Goal: Transaction & Acquisition: Subscribe to service/newsletter

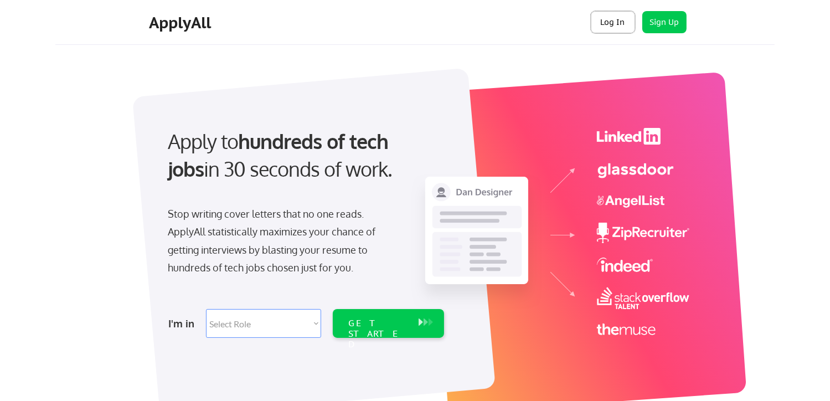
click at [614, 25] on button "Log In" at bounding box center [613, 22] width 44 height 22
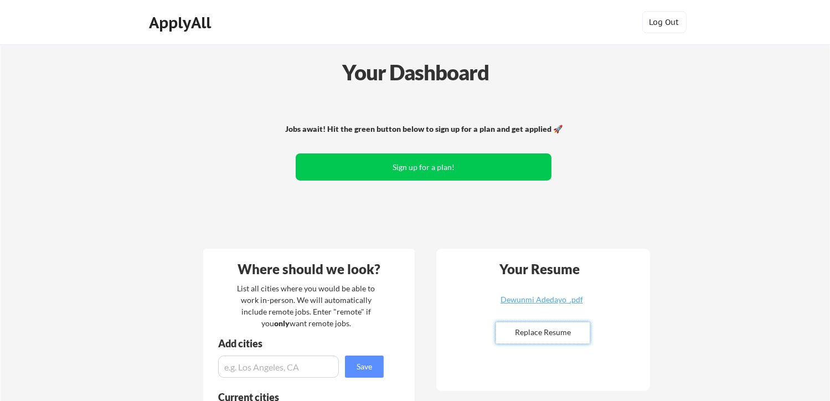
click at [548, 332] on input "file" at bounding box center [543, 332] width 94 height 21
type input "C:\fakepath\Dewunmi Adedayo Applyall1.pdf"
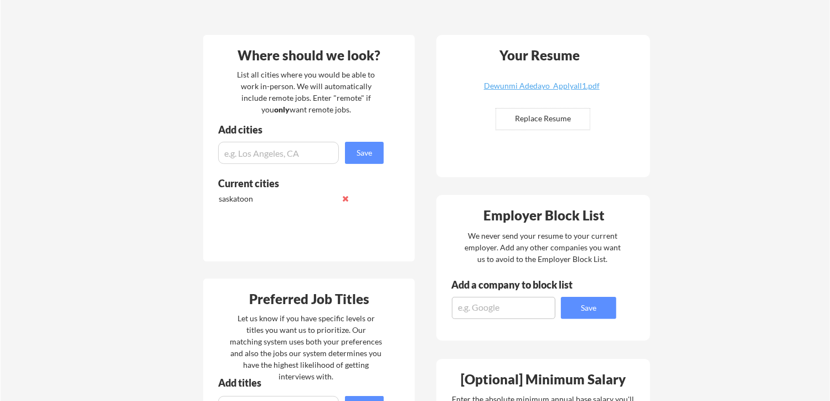
scroll to position [221, 0]
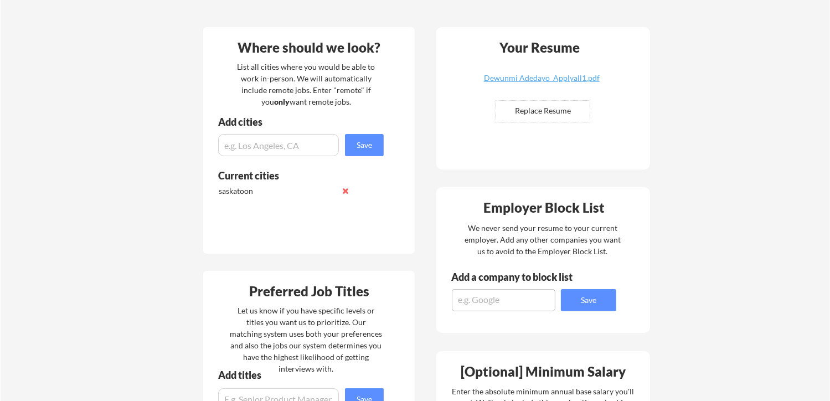
click at [466, 303] on textarea at bounding box center [504, 300] width 104 height 22
type textarea "Contech"
click at [272, 147] on input "input" at bounding box center [278, 145] width 121 height 22
type input "saskatoon"
click at [365, 147] on button "Save" at bounding box center [364, 145] width 39 height 22
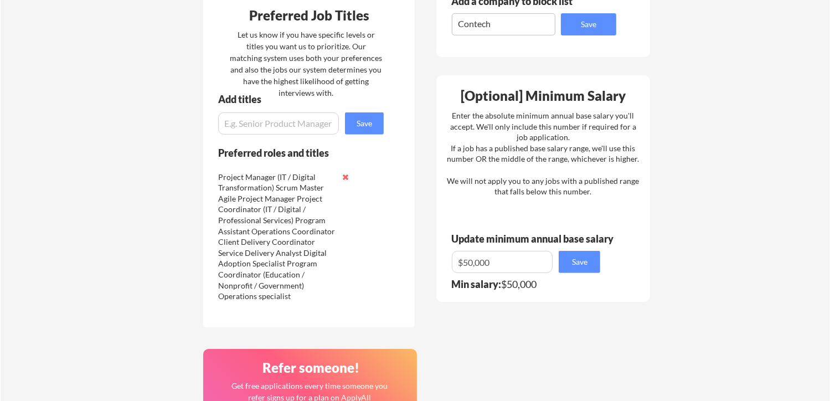
scroll to position [498, 0]
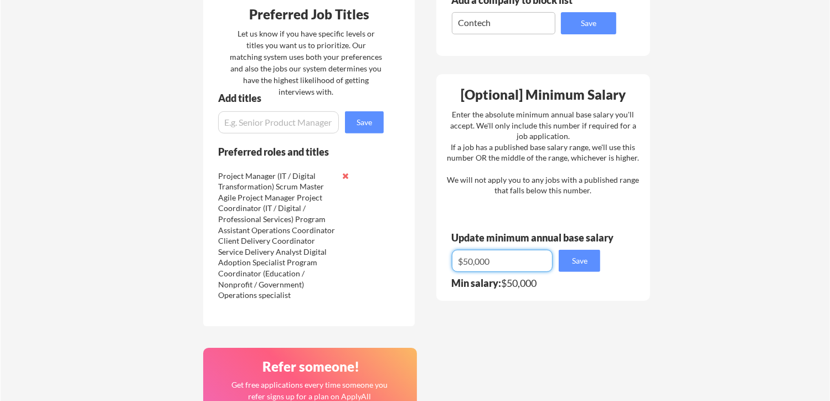
click at [471, 262] on input "input" at bounding box center [502, 261] width 101 height 22
type input "$0"
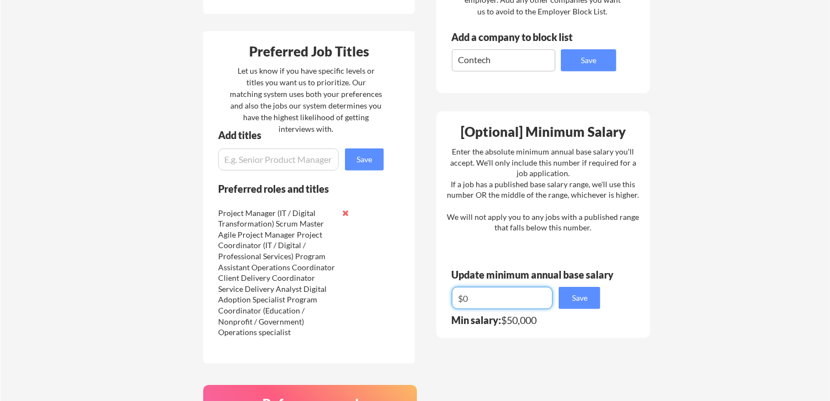
scroll to position [480, 0]
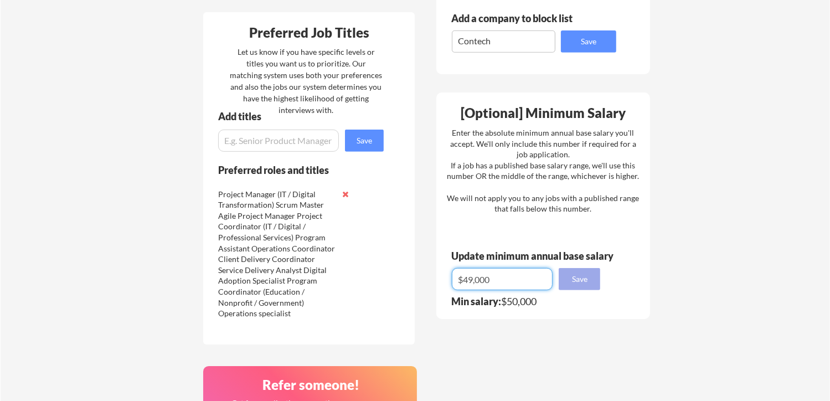
type input "$49,000"
click at [578, 281] on button "Save" at bounding box center [580, 279] width 42 height 22
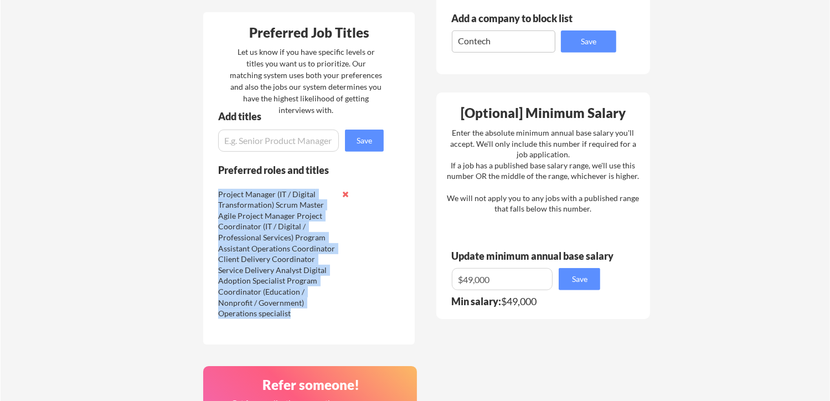
drag, startPoint x: 218, startPoint y: 193, endPoint x: 293, endPoint y: 315, distance: 143.2
click at [293, 315] on div "Project Manager (IT / Digital Transformation) Scrum Master Agile Project Manage…" at bounding box center [276, 254] width 117 height 130
copy div "Project Manager (IT / Digital Transformation) Scrum Master Agile Project Manage…"
click at [345, 192] on button at bounding box center [345, 194] width 8 height 8
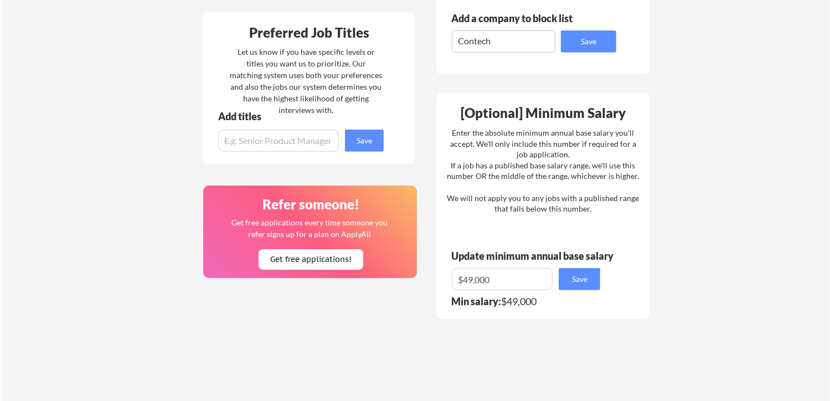
click at [277, 144] on input "input" at bounding box center [278, 141] width 121 height 22
paste input "Agile Project Coordinator Technical Project Coordinator Project Coordinator – S…"
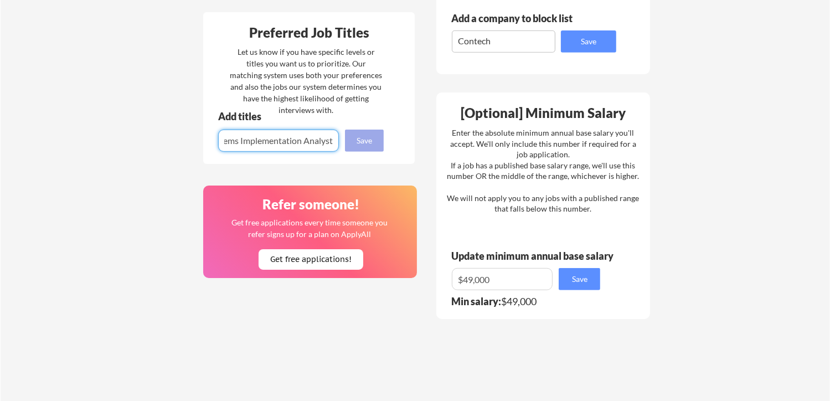
type input "Agile Project Coordinator Technical Project Coordinator Project Coordinator – S…"
click at [363, 142] on button "Save" at bounding box center [364, 141] width 39 height 22
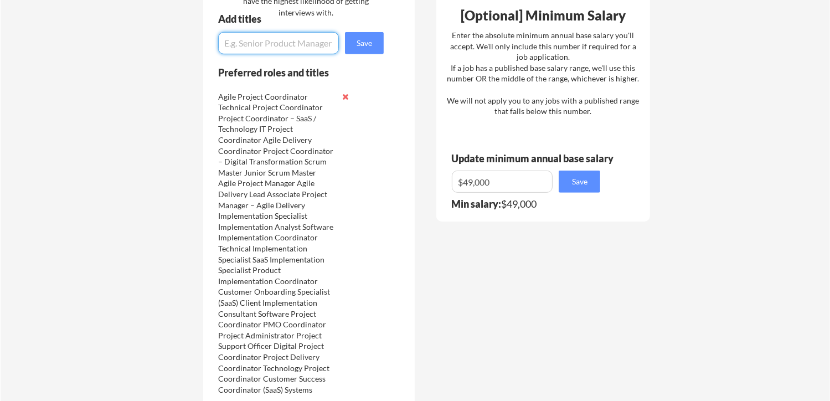
scroll to position [591, 0]
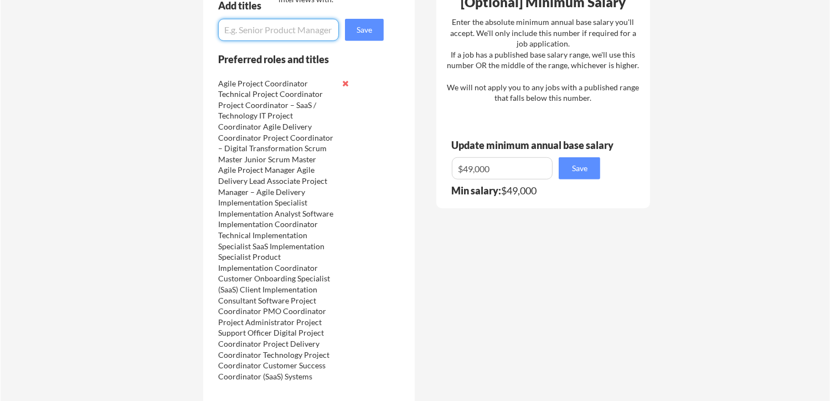
click at [256, 292] on div "Agile Project Coordinator Technical Project Coordinator Project Coordinator – S…" at bounding box center [276, 235] width 117 height 315
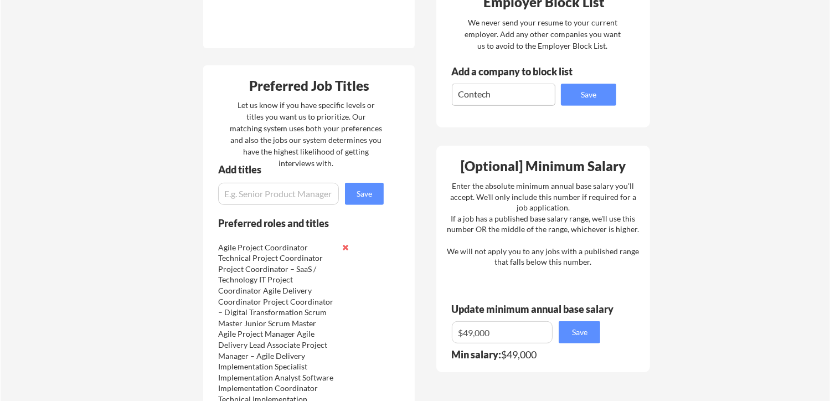
scroll to position [425, 0]
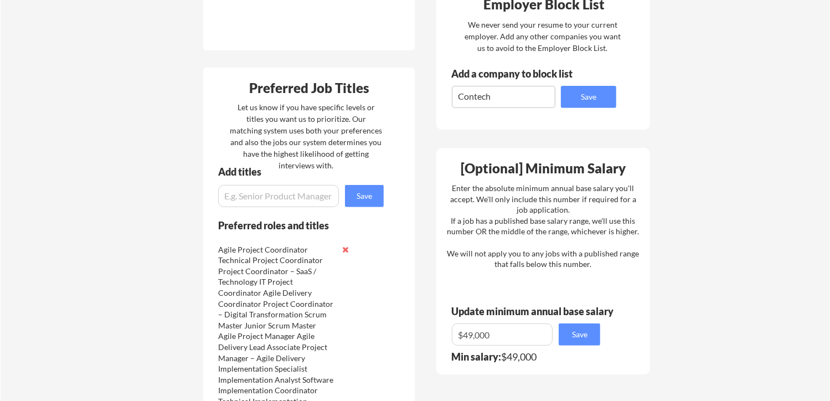
click at [145, 18] on div "Your Dashboard Jobs await! Hit the green button below to sign up for a plan and…" at bounding box center [415, 255] width 829 height 1270
click at [343, 247] on button at bounding box center [345, 249] width 8 height 8
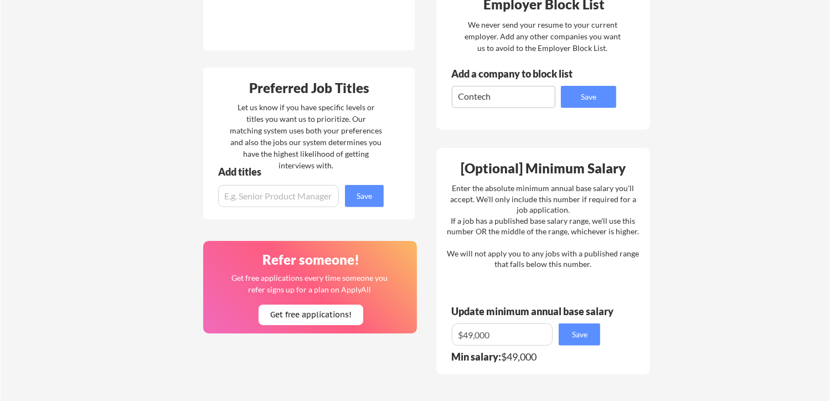
click at [269, 197] on input "input" at bounding box center [278, 196] width 121 height 22
paste input "Agile Project Coordinator, Technical Project Coordinator, Project Coordinator –…"
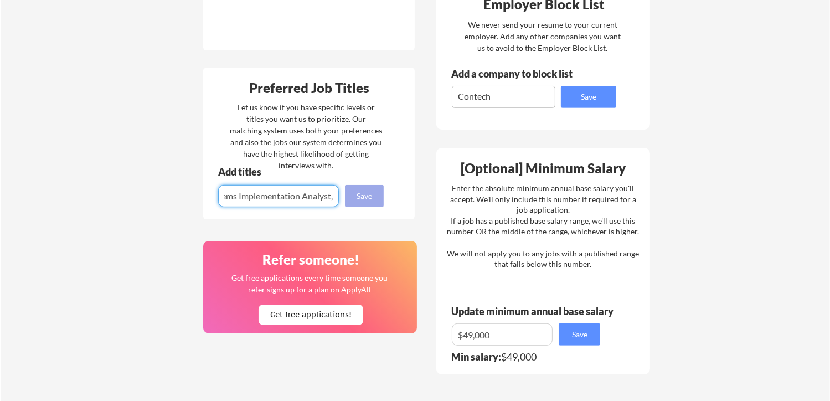
type input "Agile Project Coordinator, Technical Project Coordinator, Project Coordinator –…"
click at [360, 196] on button "Save" at bounding box center [364, 196] width 39 height 22
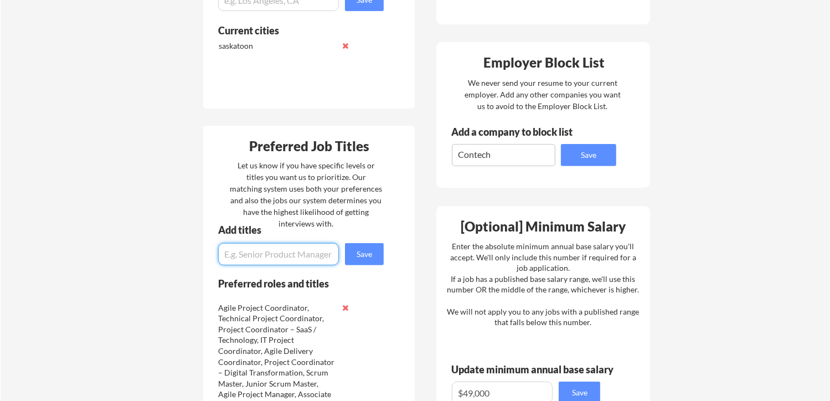
scroll to position [314, 0]
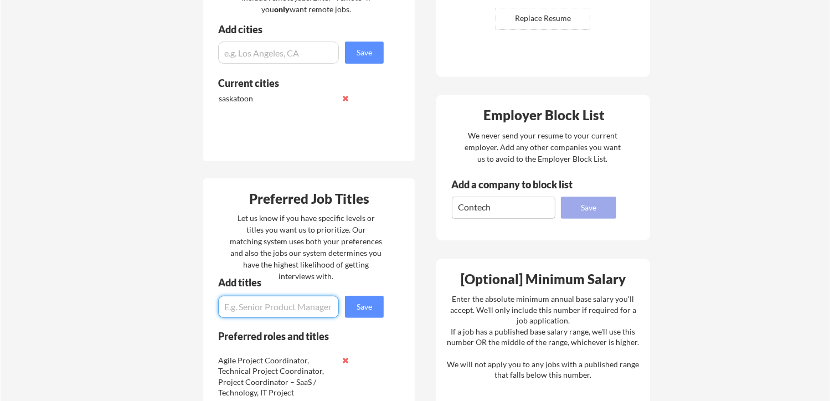
click at [592, 207] on button "Save" at bounding box center [588, 208] width 55 height 22
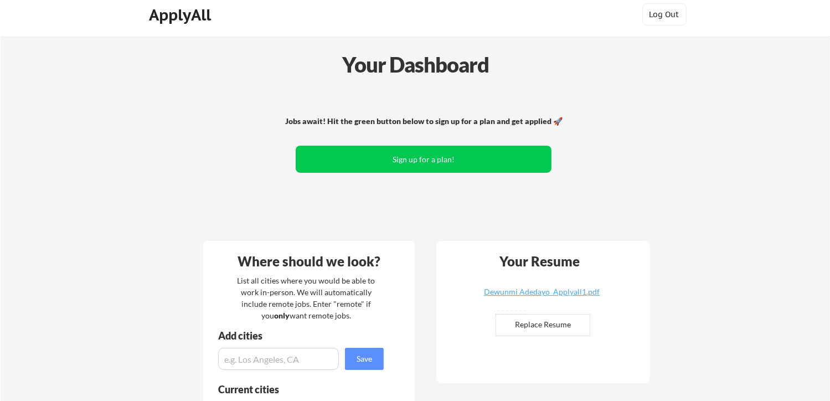
scroll to position [0, 0]
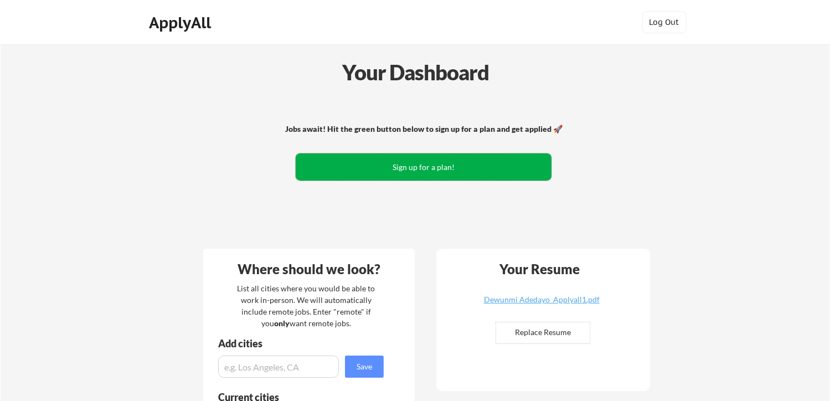
click at [430, 163] on button "Sign up for a plan!" at bounding box center [424, 166] width 256 height 27
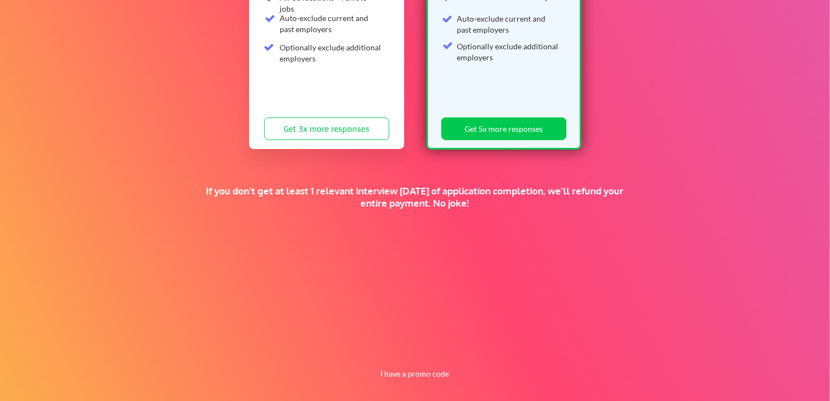
scroll to position [248, 0]
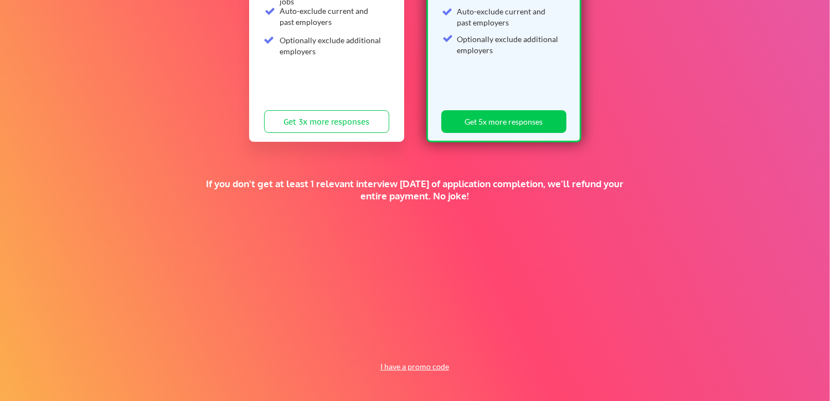
click at [398, 368] on button "I have a promo code" at bounding box center [414, 366] width 81 height 13
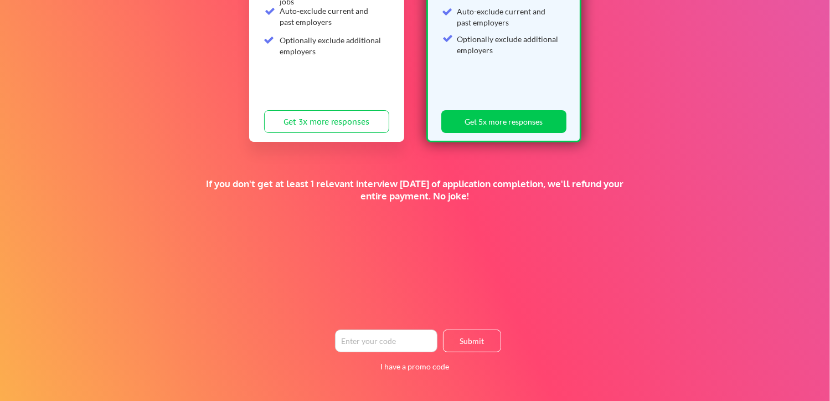
click at [394, 345] on input "input" at bounding box center [386, 340] width 102 height 23
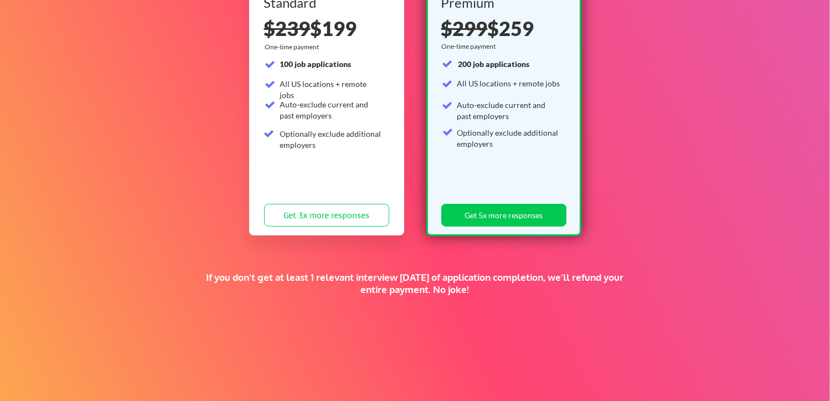
scroll to position [137, 0]
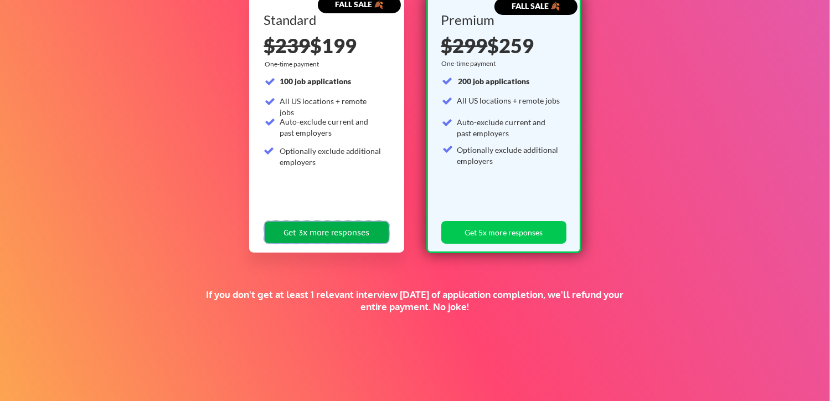
click at [298, 227] on button "Get 3x more responses" at bounding box center [326, 232] width 125 height 23
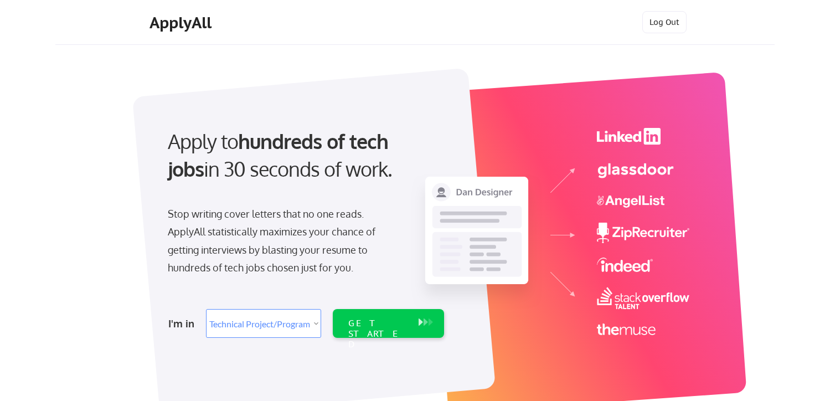
select select ""technical_project_program_mgmt""
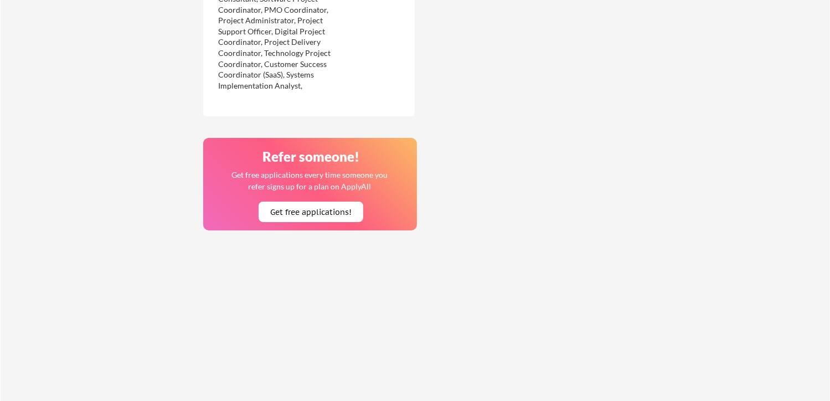
scroll to position [869, 0]
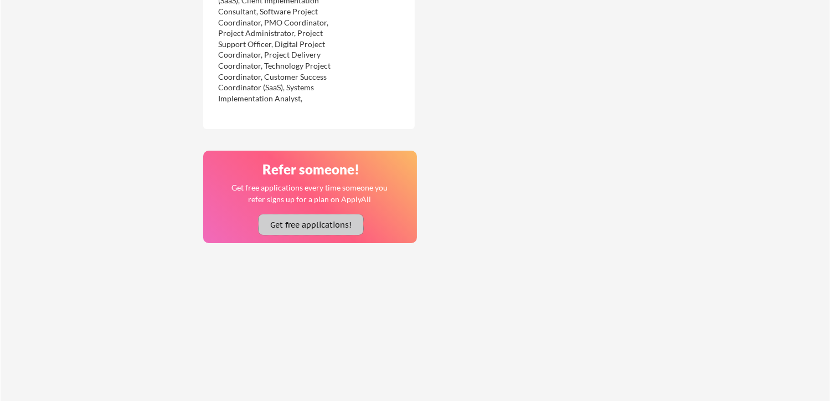
click at [282, 222] on button "Get free applications!" at bounding box center [311, 224] width 105 height 20
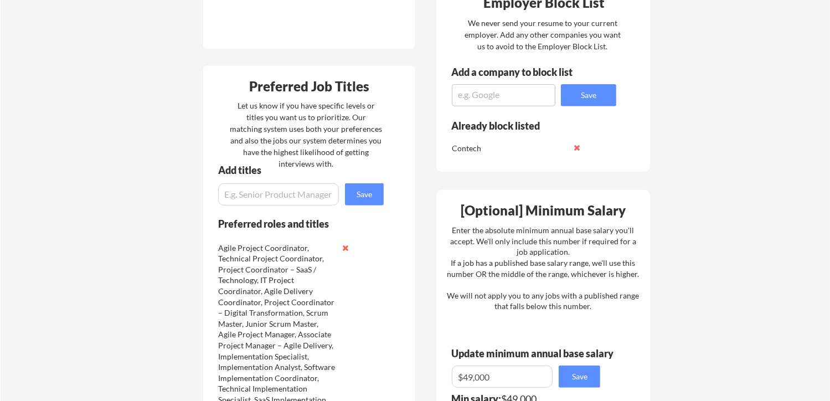
scroll to position [426, 0]
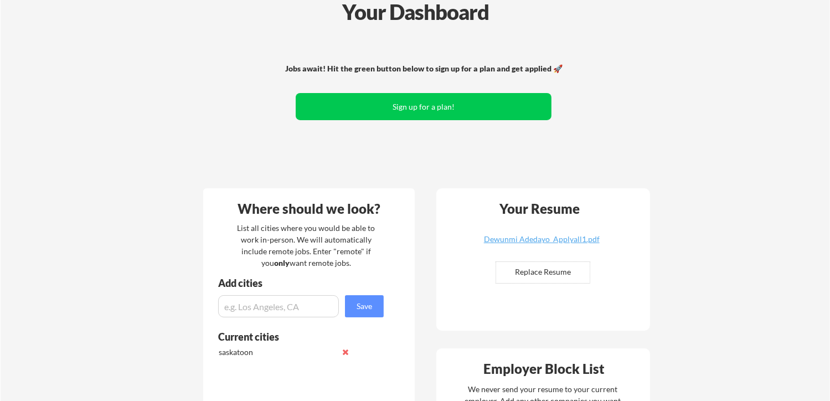
scroll to position [38, 0]
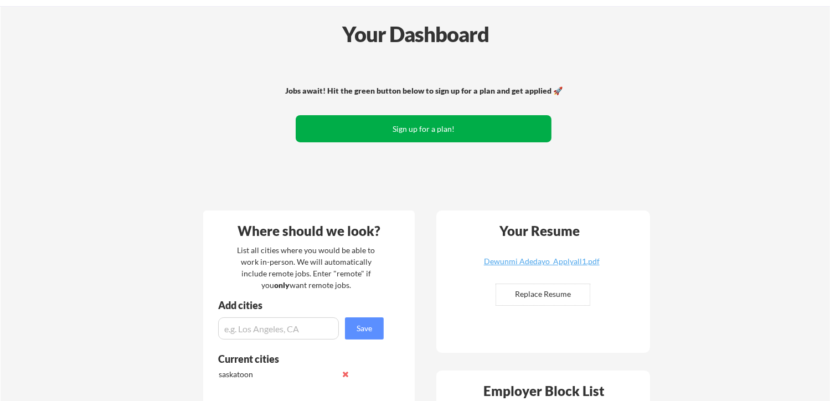
click at [416, 133] on button "Sign up for a plan!" at bounding box center [424, 128] width 256 height 27
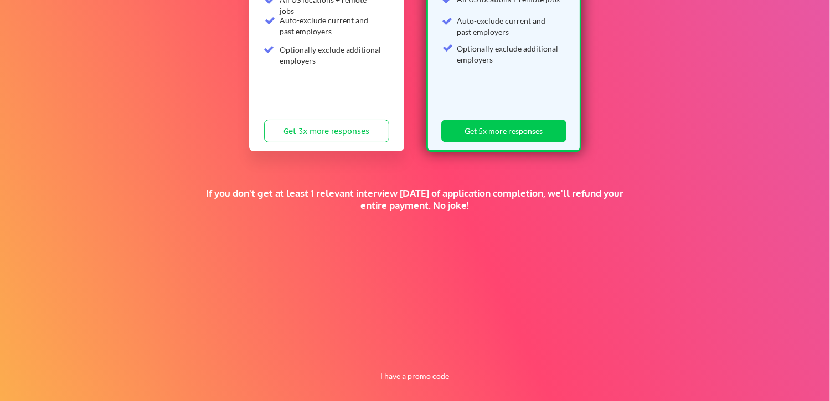
scroll to position [248, 0]
